Goal: Task Accomplishment & Management: Complete application form

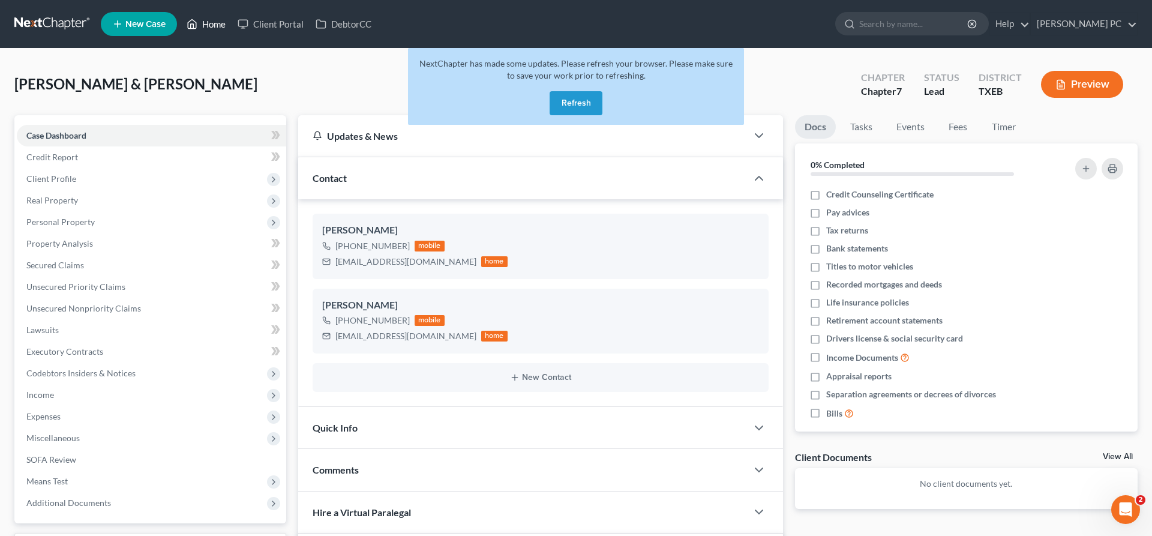
click at [215, 26] on link "Home" at bounding box center [206, 24] width 51 height 22
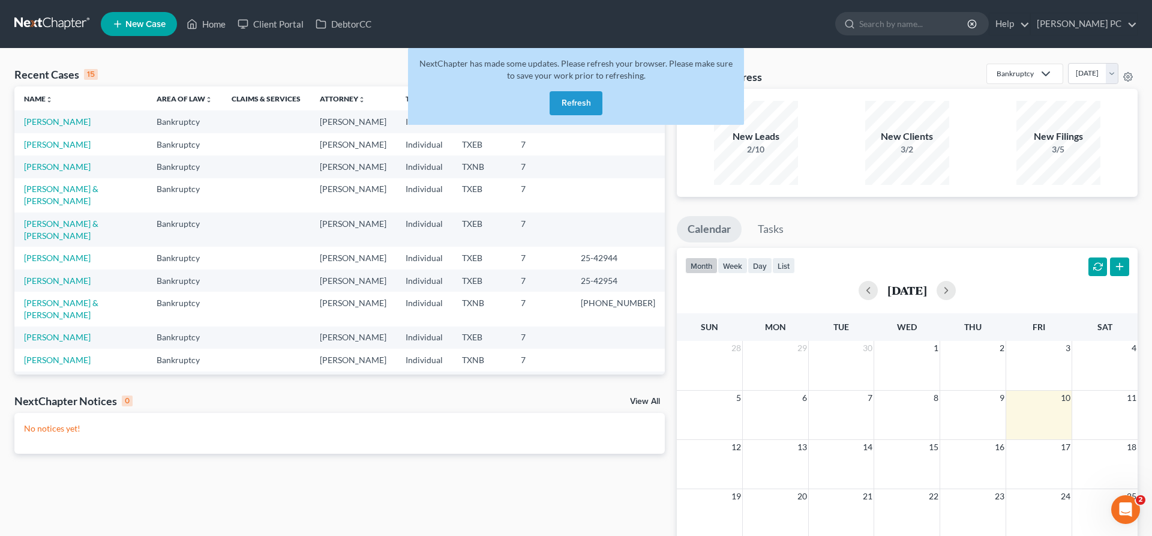
click at [568, 107] on button "Refresh" at bounding box center [576, 103] width 53 height 24
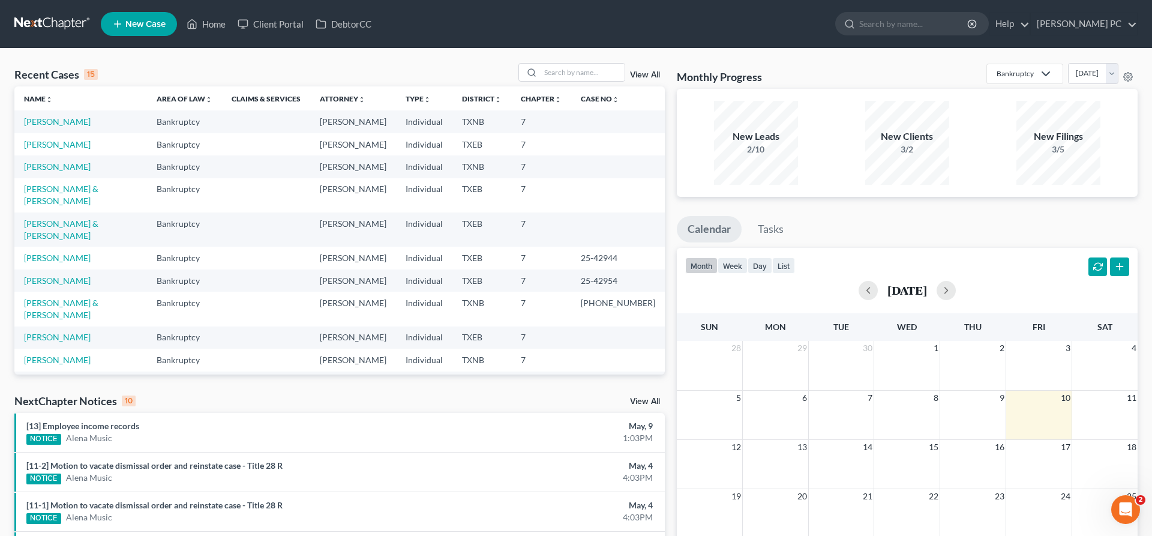
click at [156, 24] on span "New Case" at bounding box center [145, 24] width 40 height 9
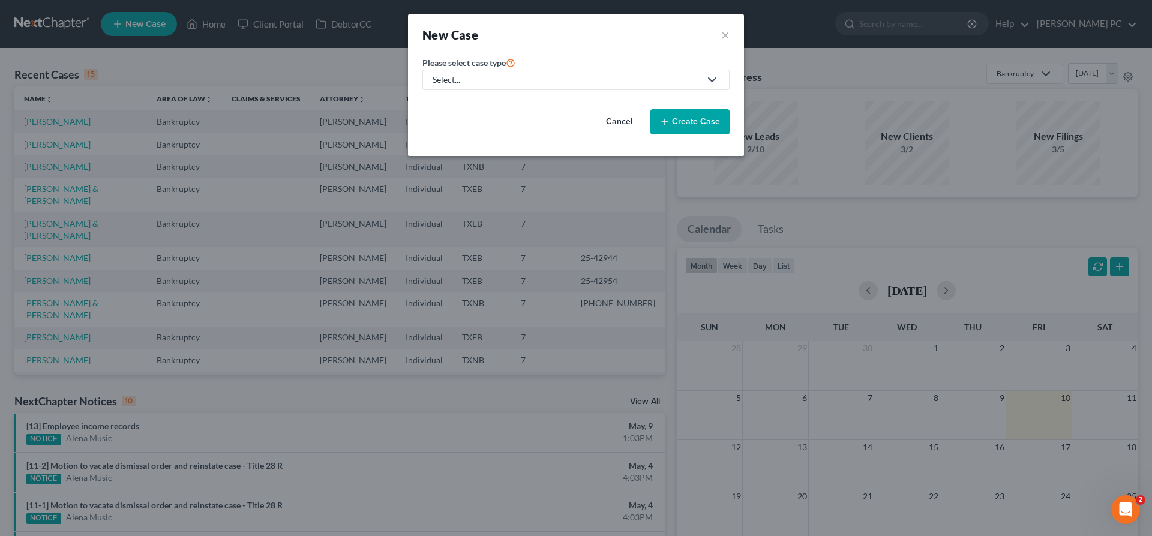
click at [501, 82] on div "Select..." at bounding box center [567, 80] width 268 height 12
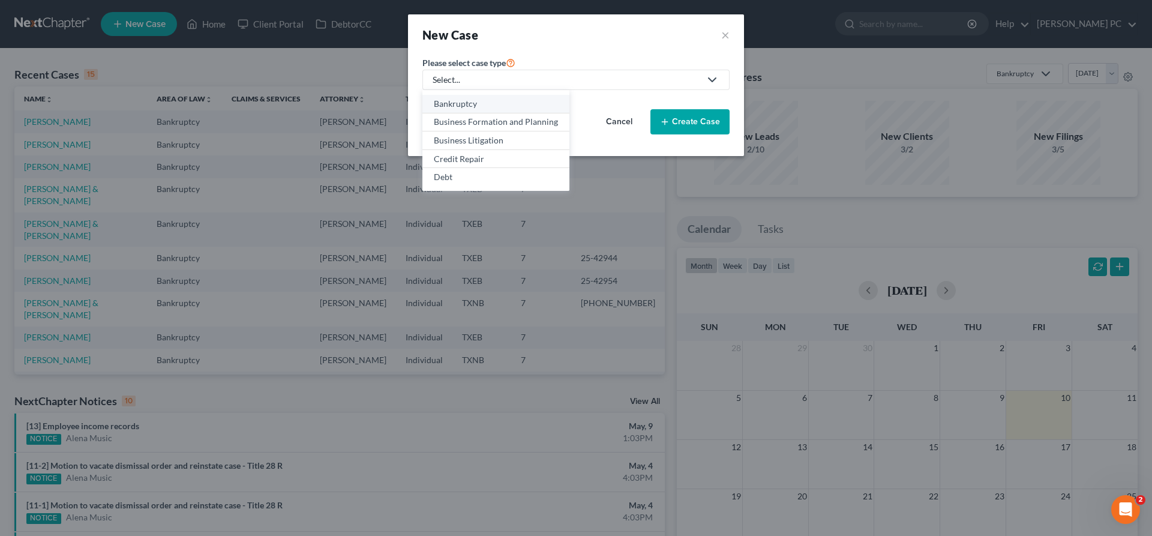
click at [482, 106] on div "Bankruptcy" at bounding box center [496, 104] width 124 height 12
select select "78"
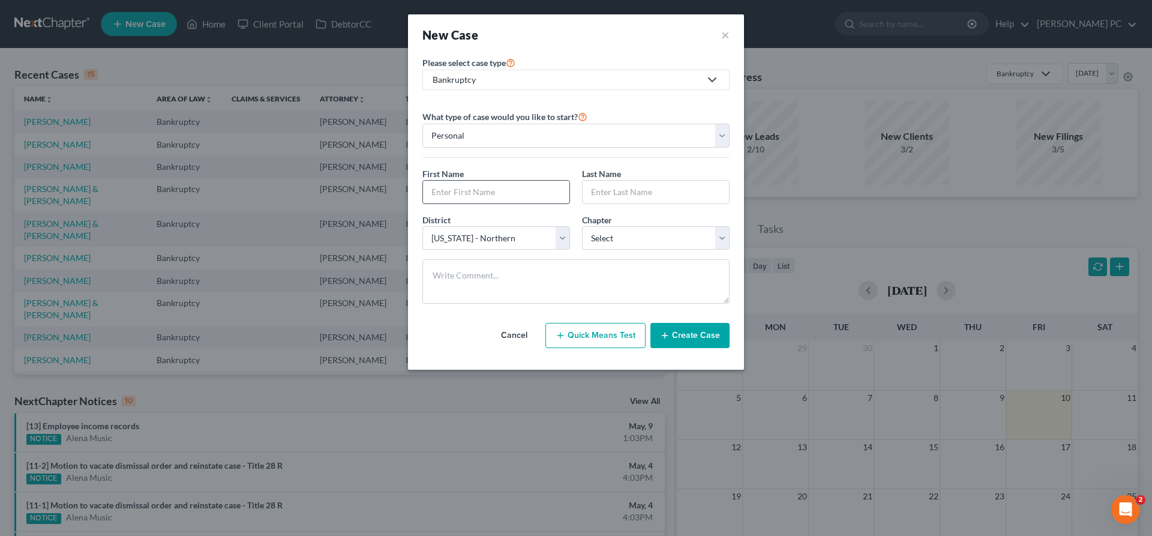
click at [523, 190] on input "text" at bounding box center [496, 192] width 146 height 23
type input "Thomas"
type input "Overton"
drag, startPoint x: 725, startPoint y: 246, endPoint x: 681, endPoint y: 272, distance: 50.6
click at [693, 261] on div "What type of case would you like to start? Personal Business First Name * Thoma…" at bounding box center [576, 211] width 307 height 204
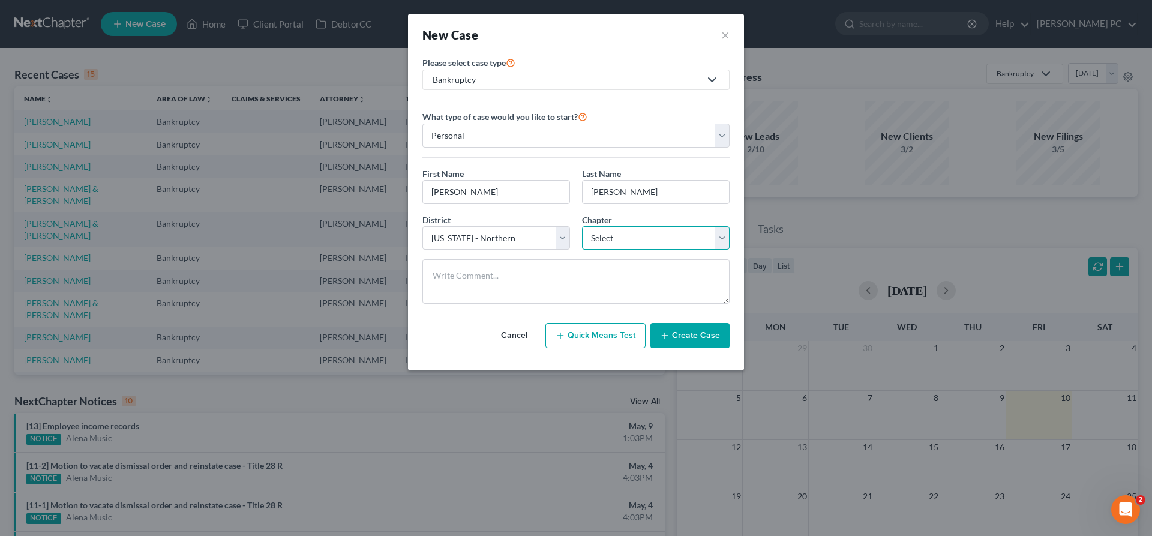
click at [582, 226] on select "Select 7 11 12 13" at bounding box center [656, 238] width 148 height 24
select select "0"
click option "7" at bounding box center [0, 0] width 0 height 0
click at [684, 334] on button "Create Case" at bounding box center [690, 335] width 79 height 25
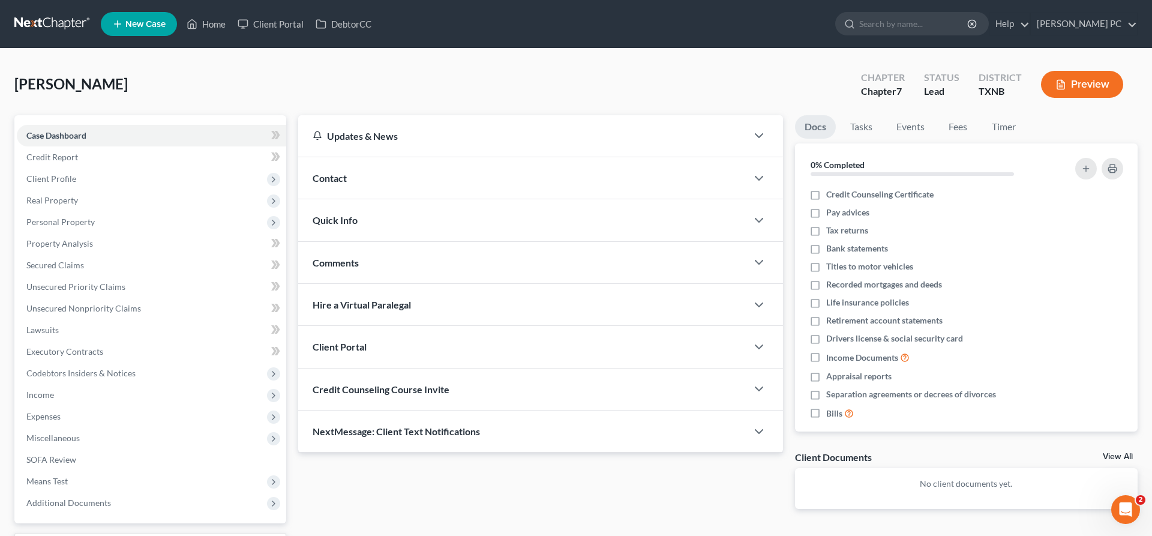
click at [402, 179] on div "Contact" at bounding box center [522, 177] width 449 height 41
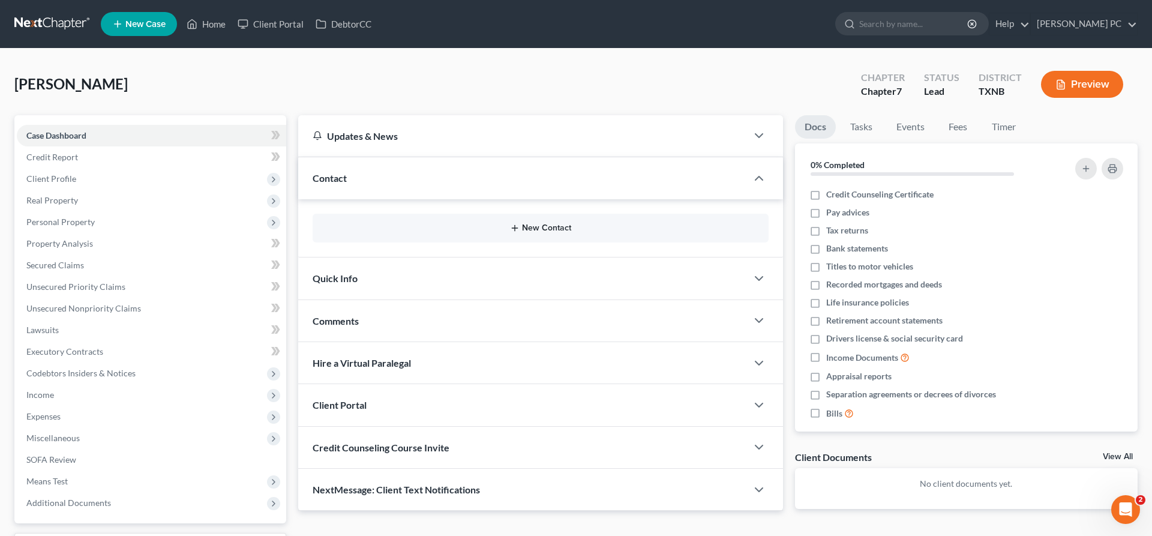
click at [534, 225] on button "New Contact" at bounding box center [540, 228] width 437 height 10
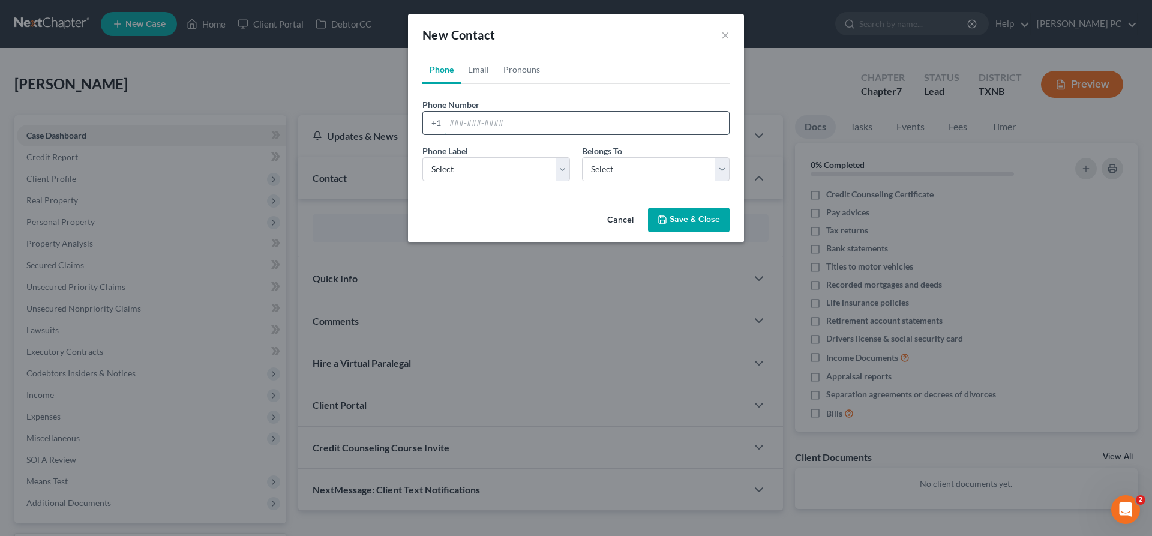
click at [480, 124] on input "tel" at bounding box center [587, 123] width 284 height 23
paste input "tc_overton@yahoo.com"
type input "tc_overton@yahoo.com"
drag, startPoint x: 547, startPoint y: 119, endPoint x: 419, endPoint y: 127, distance: 128.1
click at [445, 127] on input "tc_overton@yahoo.com" at bounding box center [587, 123] width 284 height 23
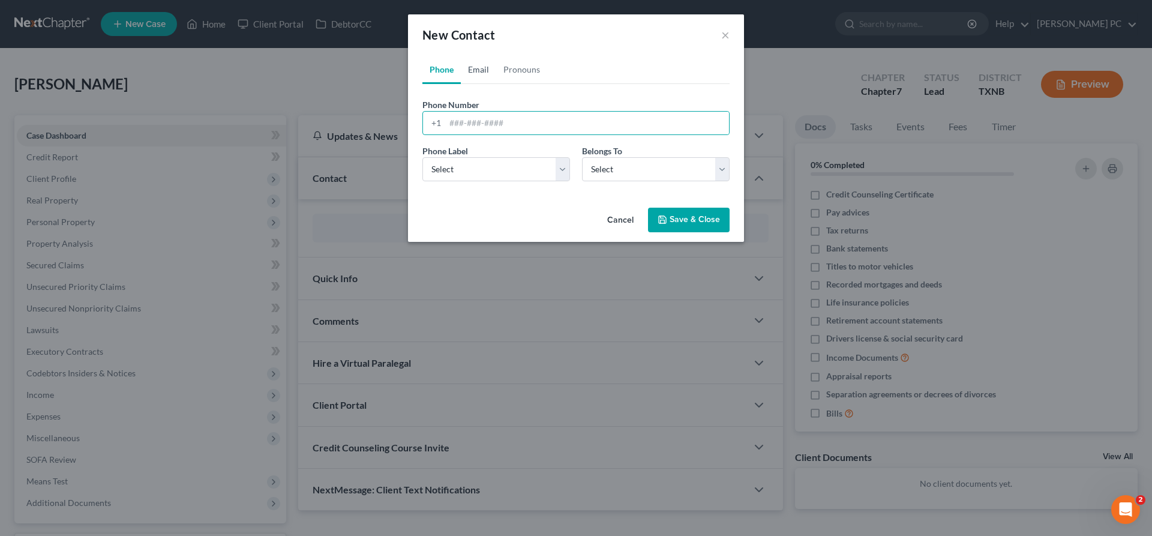
click at [484, 67] on link "Email" at bounding box center [478, 69] width 35 height 29
click at [483, 127] on input "email" at bounding box center [587, 123] width 284 height 23
paste input "tc_overton@yahoo.com"
type input "tc_overton@yahoo.com"
select select "0"
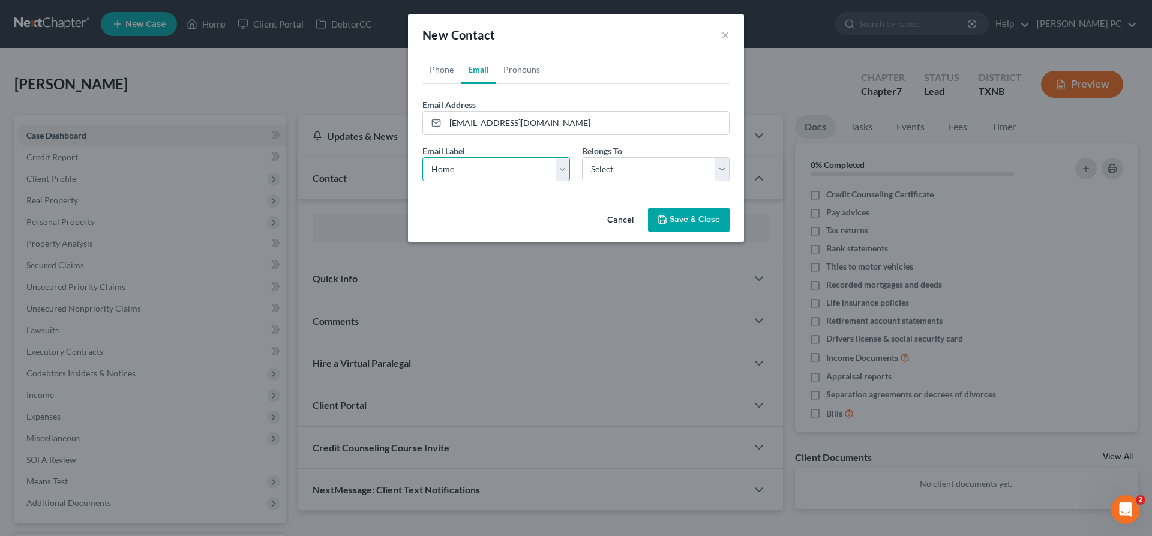
click option "Home" at bounding box center [0, 0] width 0 height 0
click at [582, 157] on select "Select Client Other" at bounding box center [656, 169] width 148 height 24
select select "0"
click option "Client" at bounding box center [0, 0] width 0 height 0
select select "0"
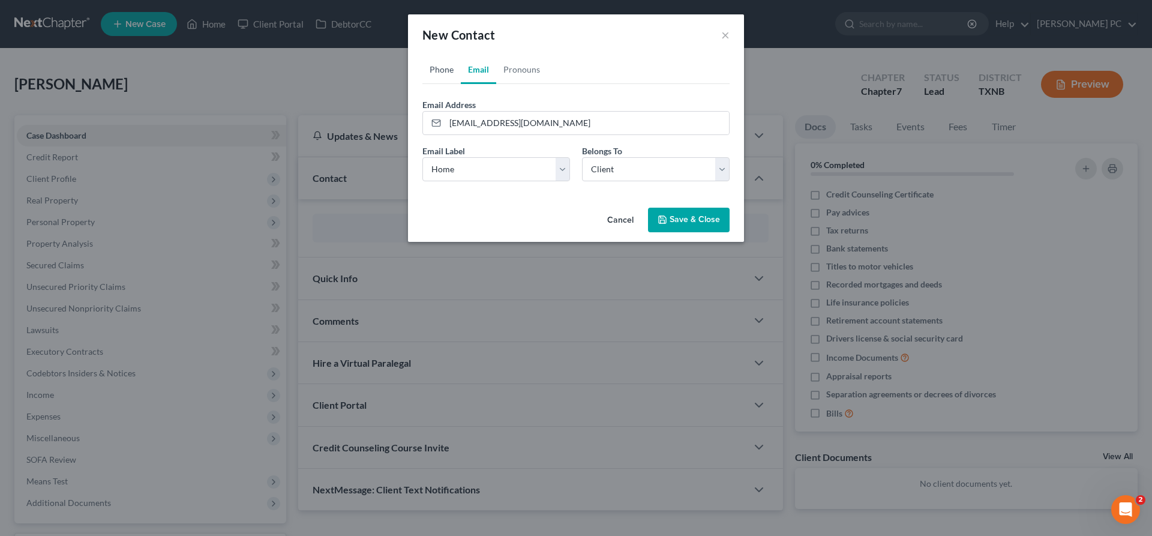
click at [445, 76] on link "Phone" at bounding box center [442, 69] width 38 height 29
click at [443, 121] on div "+1" at bounding box center [434, 123] width 22 height 23
click at [456, 121] on input "tel" at bounding box center [587, 123] width 284 height 23
paste input "+1 (817) 471-6094"
drag, startPoint x: 460, startPoint y: 124, endPoint x: 454, endPoint y: 174, distance: 50.7
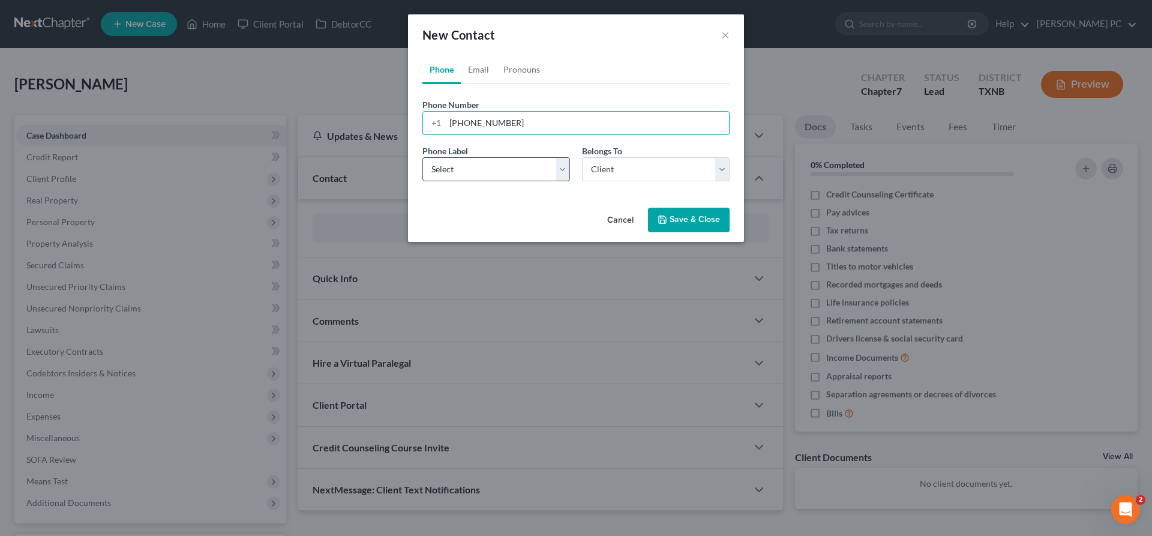
click at [458, 131] on input "+1 (817) 471-6094" at bounding box center [587, 123] width 284 height 23
type input "(817) 471-6094"
click at [423, 157] on select "Select Mobile Home Work Other" at bounding box center [497, 169] width 148 height 24
select select "0"
click option "Mobile" at bounding box center [0, 0] width 0 height 0
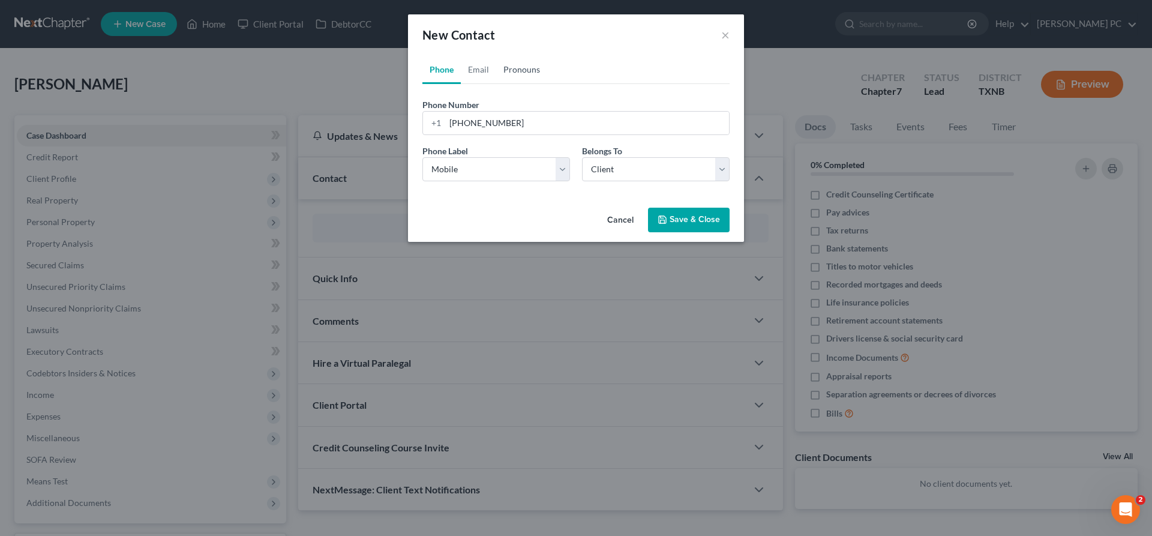
click at [512, 71] on link "Pronouns" at bounding box center [521, 69] width 51 height 29
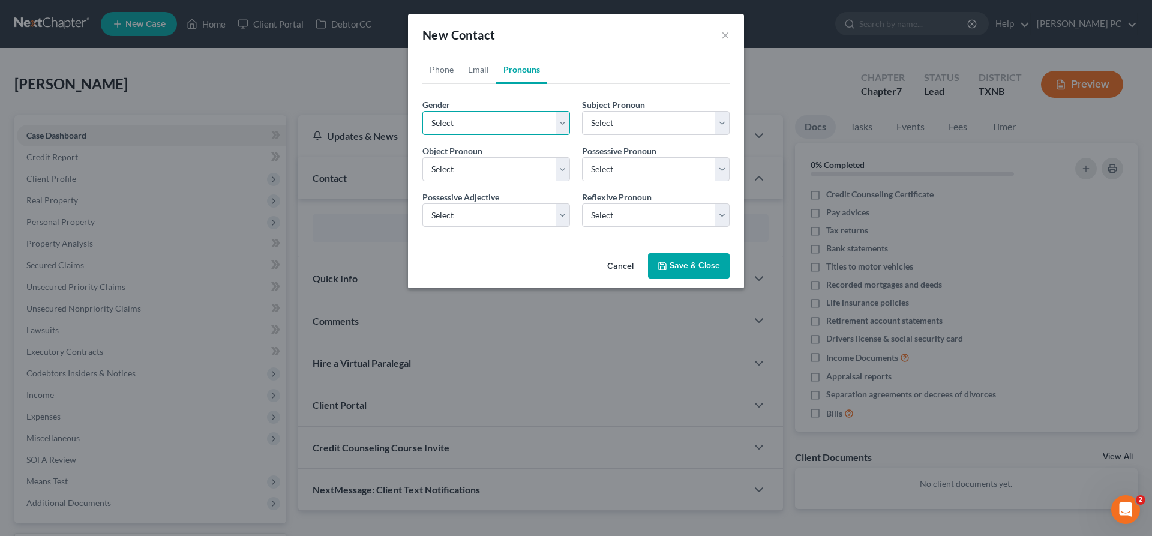
click at [423, 111] on select "Select Male Female Non Binary More Than One Person" at bounding box center [497, 123] width 148 height 24
select select "0"
click option "Male" at bounding box center [0, 0] width 0 height 0
select select "0"
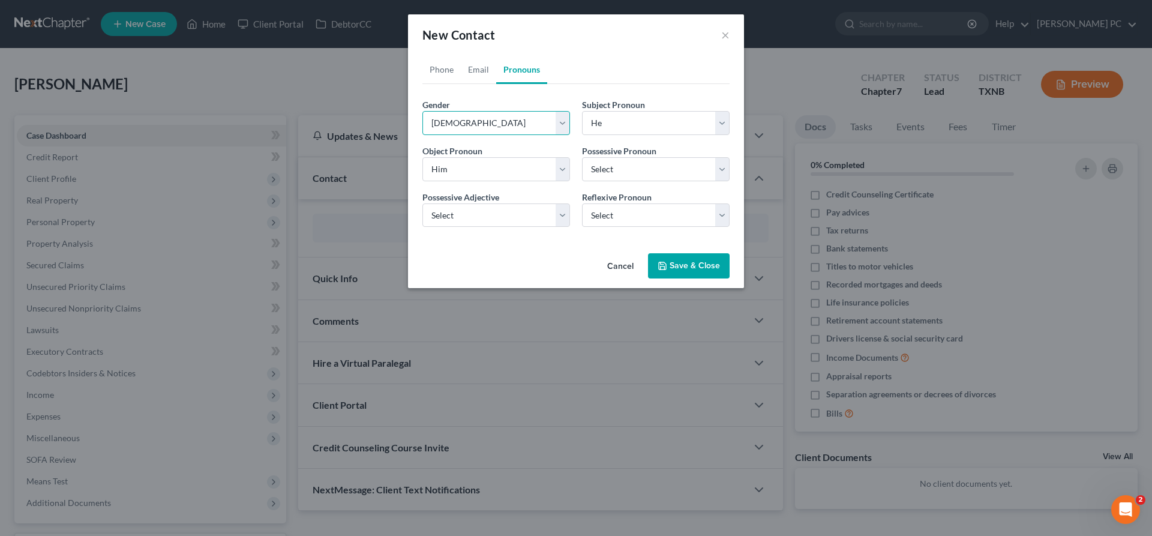
select select "0"
click at [690, 264] on button "Save & Close" at bounding box center [689, 265] width 82 height 25
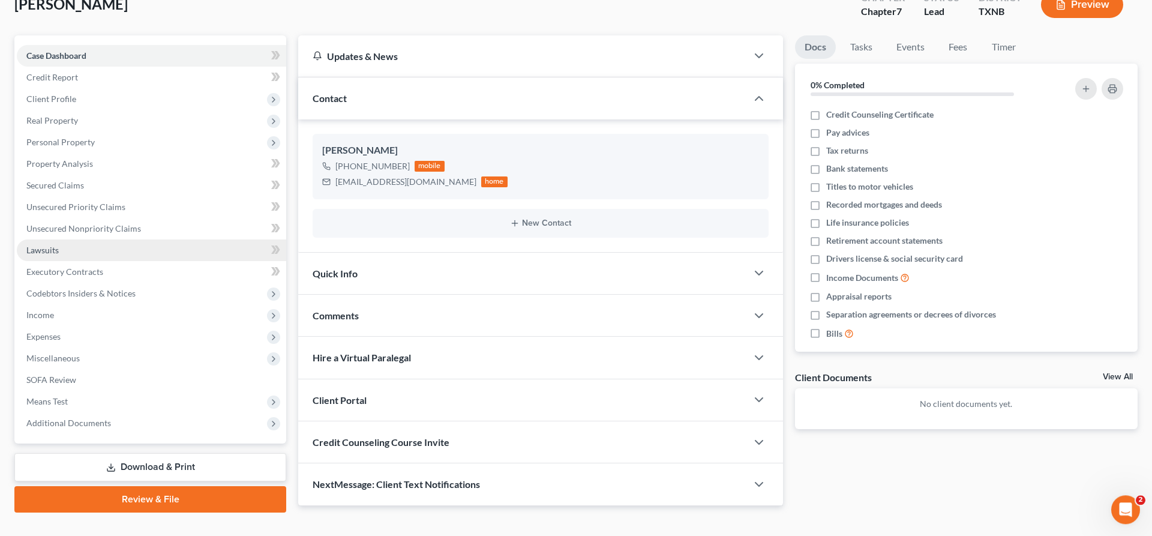
scroll to position [101, 0]
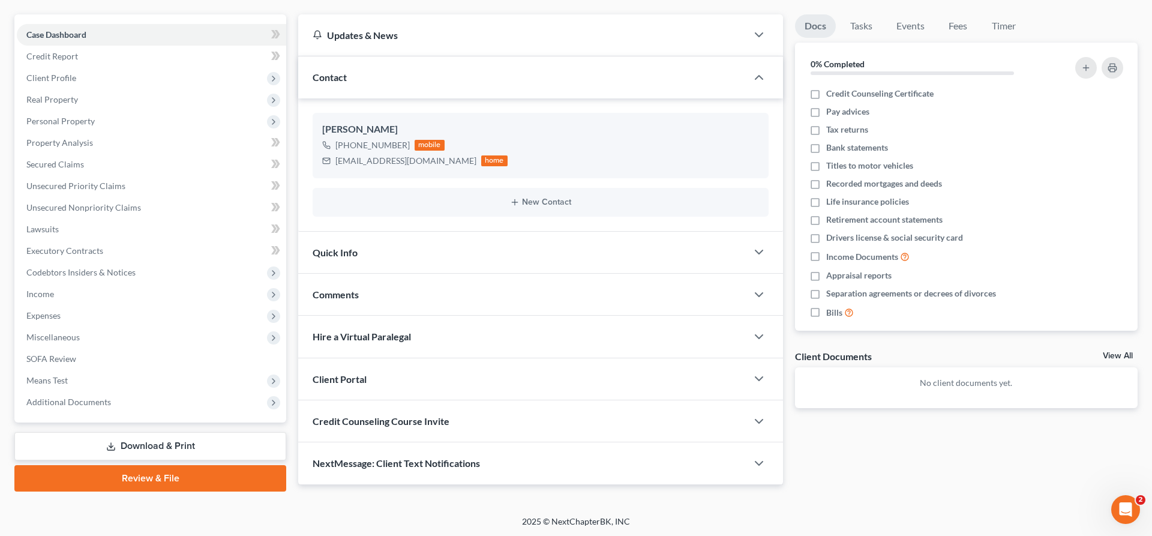
click at [510, 379] on div "Client Portal" at bounding box center [522, 378] width 449 height 41
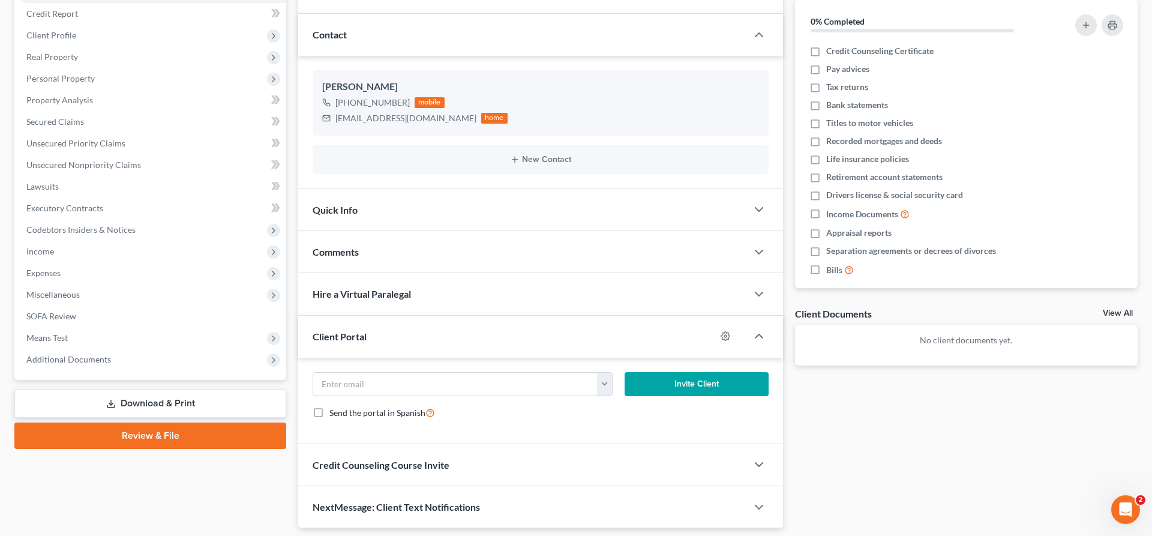
scroll to position [181, 0]
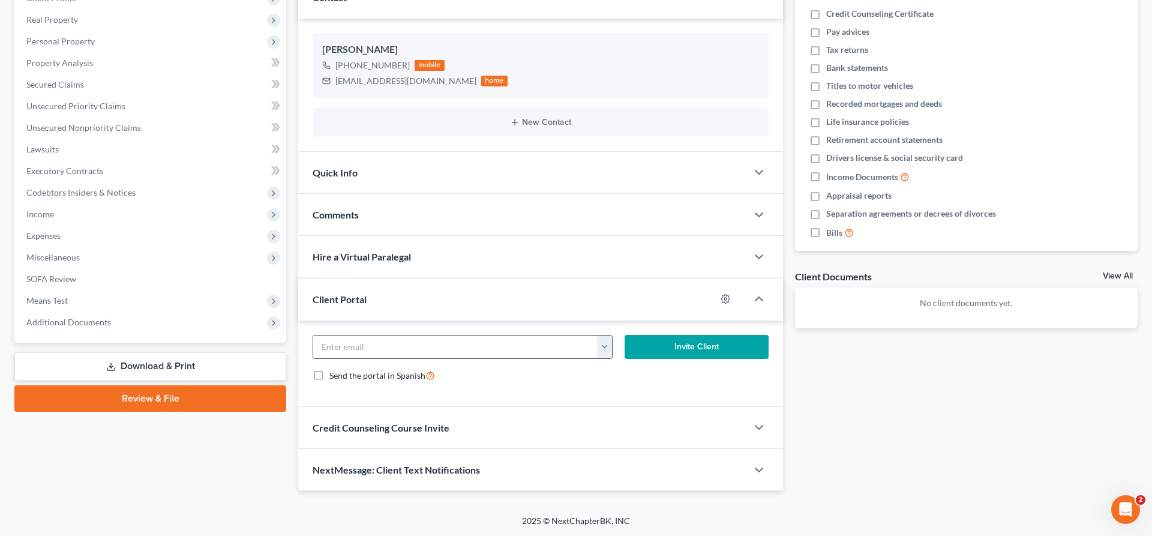
click at [607, 344] on button "button" at bounding box center [604, 347] width 15 height 23
click at [633, 367] on link "tc_overton@yahoo.com" at bounding box center [679, 373] width 164 height 20
type input "tc_overton@yahoo.com"
click at [675, 351] on button "Invite Client" at bounding box center [697, 347] width 144 height 24
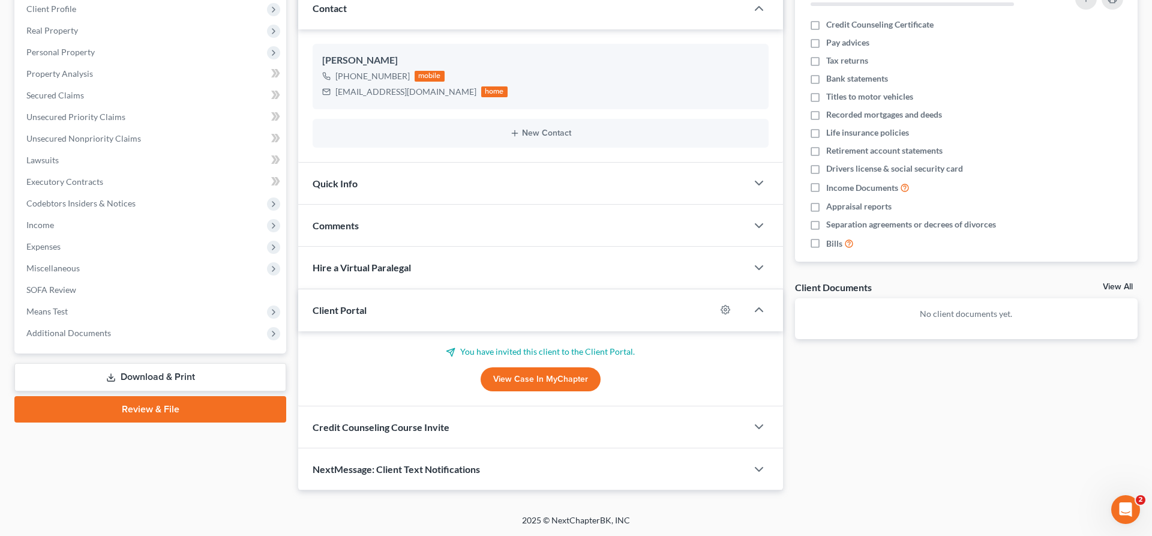
scroll to position [169, 0]
